Goal: Complete application form

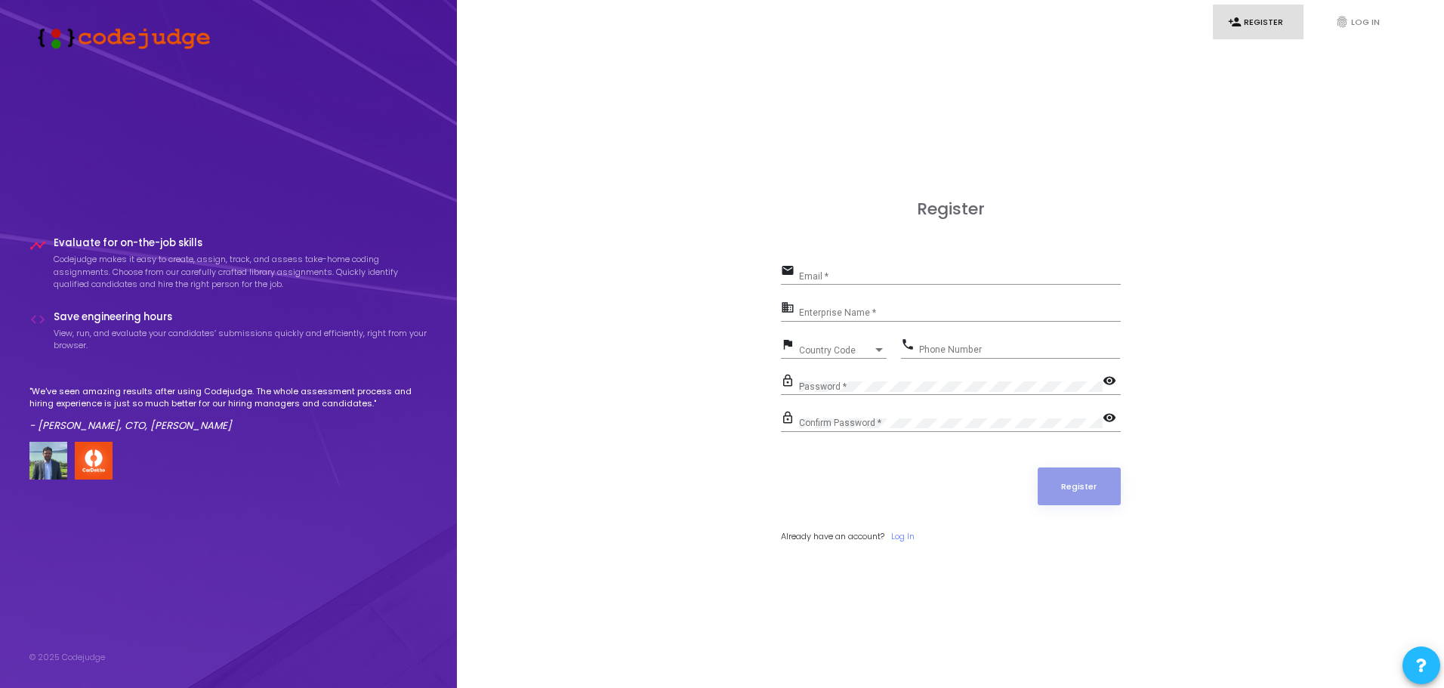
drag, startPoint x: 948, startPoint y: 284, endPoint x: 939, endPoint y: 278, distance: 10.3
click at [939, 278] on div "Email *" at bounding box center [960, 272] width 322 height 23
click at [939, 278] on input "Email *" at bounding box center [960, 276] width 322 height 11
type input "[EMAIL_ADDRESS][DOMAIN_NAME]"
click at [912, 314] on input "Enterprise Name *" at bounding box center [960, 313] width 322 height 11
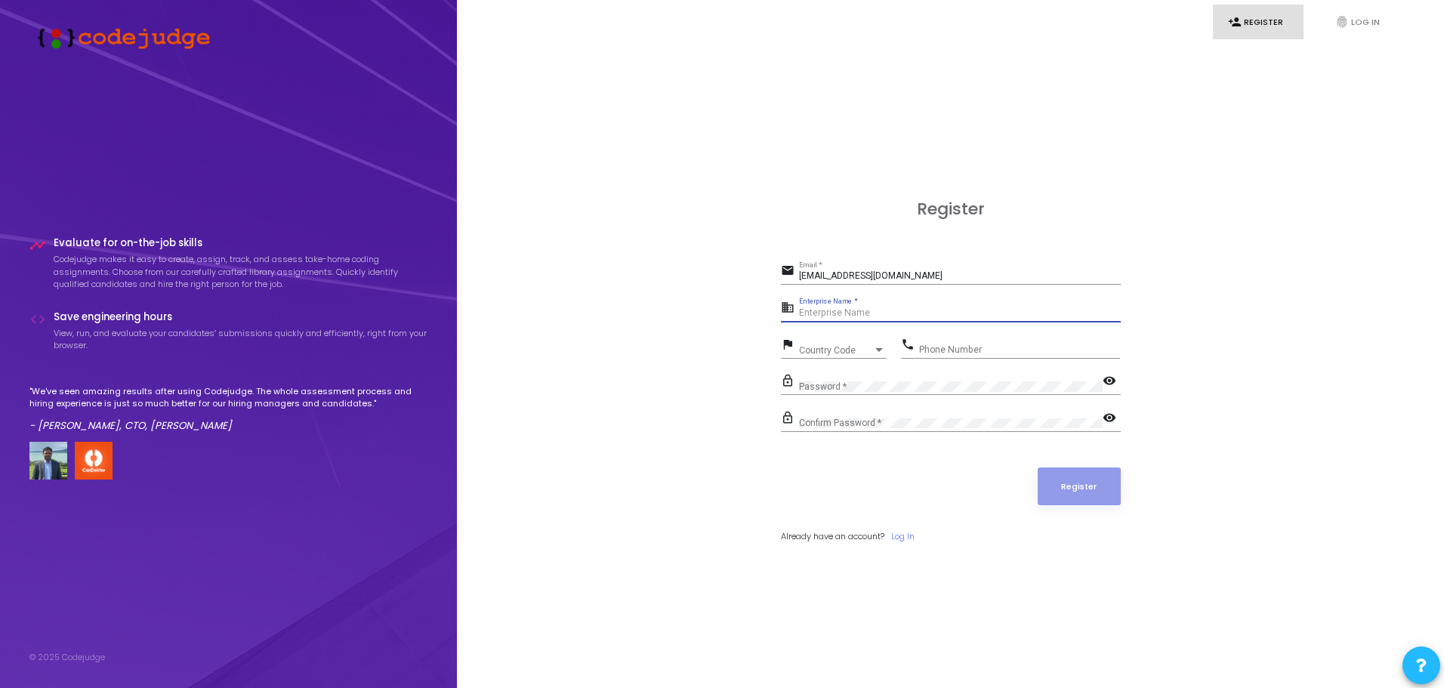
click at [872, 308] on input "Enterprise Name *" at bounding box center [960, 313] width 322 height 11
type input "vishal"
click at [951, 346] on input "Phone Number" at bounding box center [1019, 349] width 201 height 11
type input "8899769972"
click at [1082, 484] on button "Register" at bounding box center [1078, 486] width 83 height 38
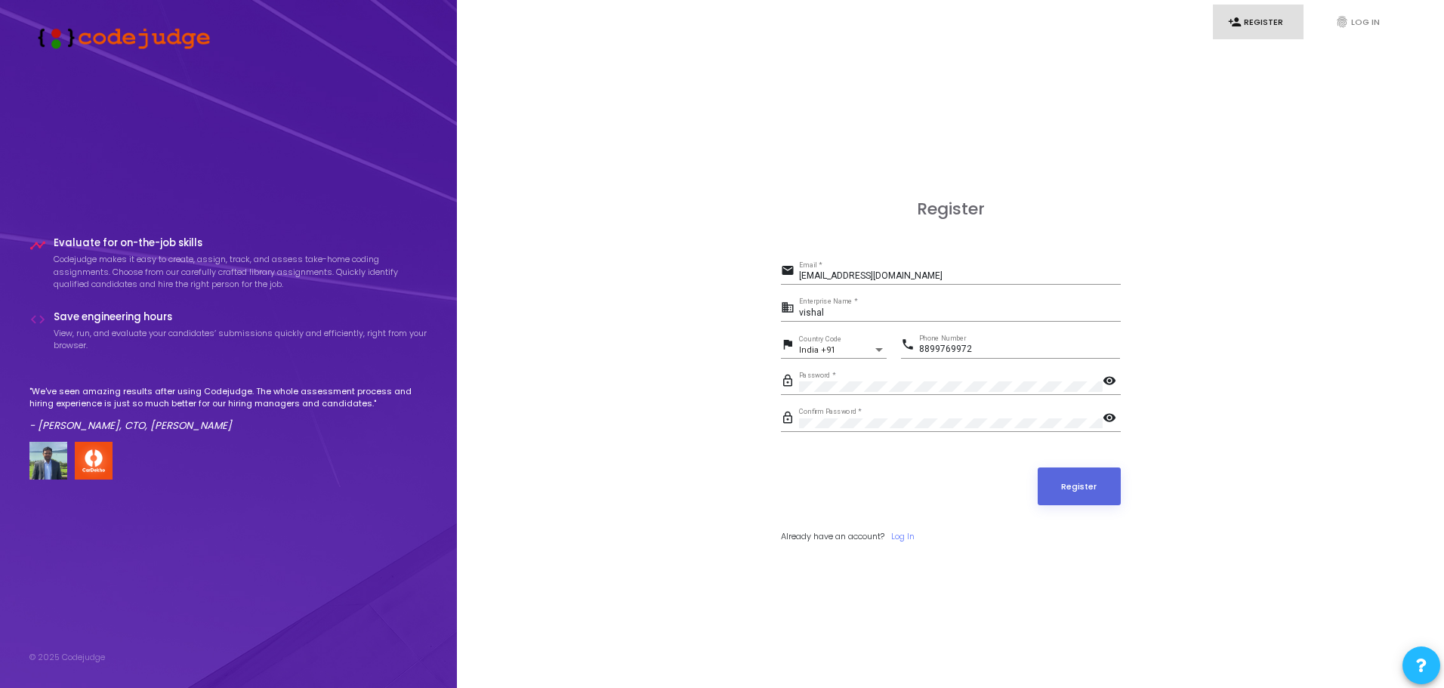
click at [837, 310] on input "vishal" at bounding box center [960, 313] width 322 height 11
click at [829, 312] on input "Enterprise Name *" at bounding box center [960, 313] width 322 height 11
